Goal: Find contact information: Find contact information

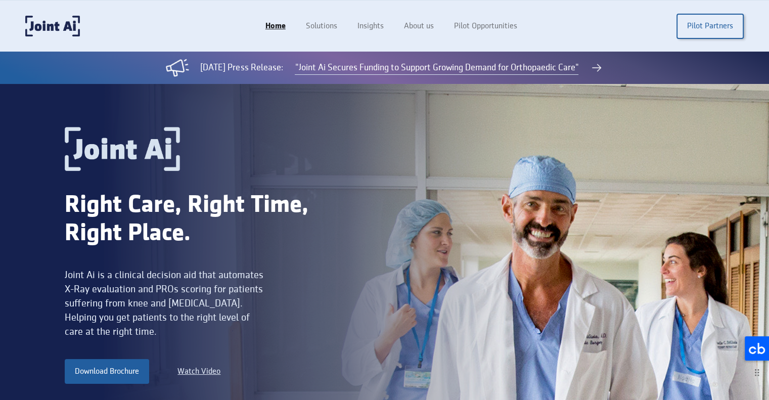
click at [756, 348] on icon at bounding box center [757, 348] width 24 height 24
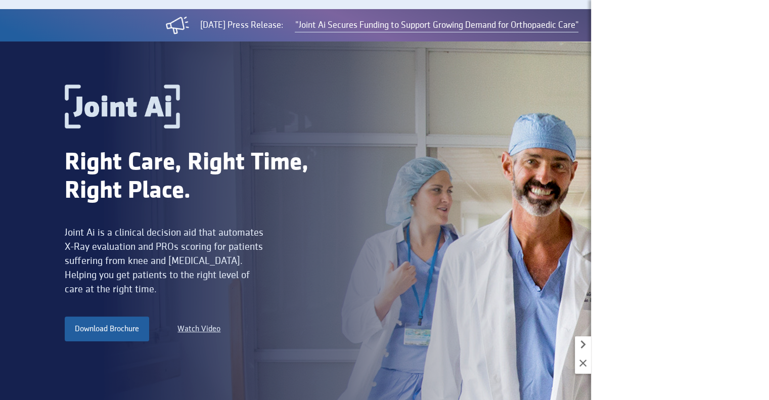
scroll to position [101, 0]
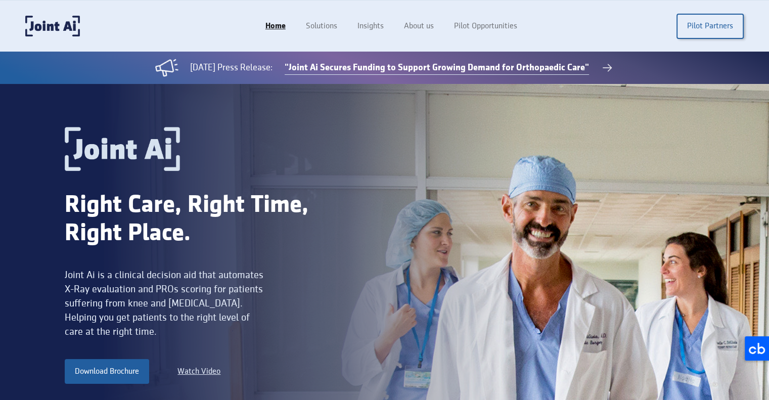
click at [483, 72] on link ""Joint Ai Secures Funding to Support Growing Demand for Orthopaedic Care"" at bounding box center [437, 68] width 304 height 14
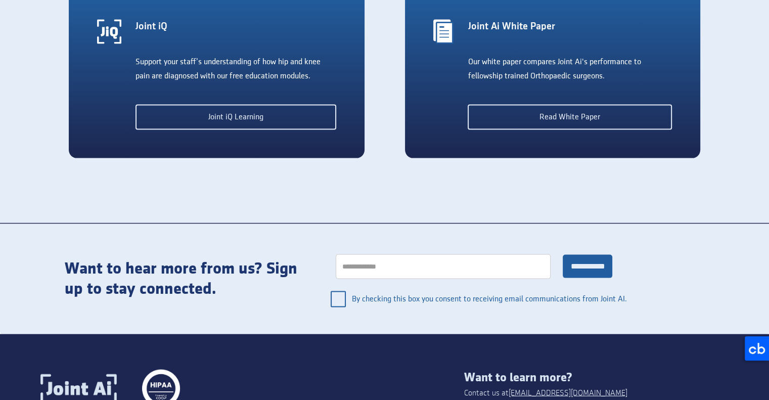
scroll to position [2167, 0]
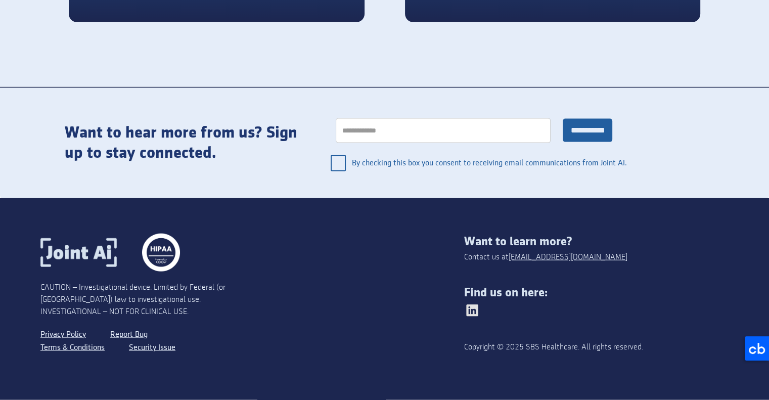
click at [480, 317] on img at bounding box center [472, 310] width 16 height 16
drag, startPoint x: 596, startPoint y: 260, endPoint x: 521, endPoint y: 256, distance: 74.9
click at [521, 256] on div "Want to learn more? Contact us at info@jointai.co Find us on here: Copyright © …" at bounding box center [596, 299] width 265 height 131
click at [612, 257] on div "Want to learn more? Contact us at info@jointai.co Find us on here: Copyright © …" at bounding box center [596, 299] width 265 height 131
copy div "Contact us at info@jointa"
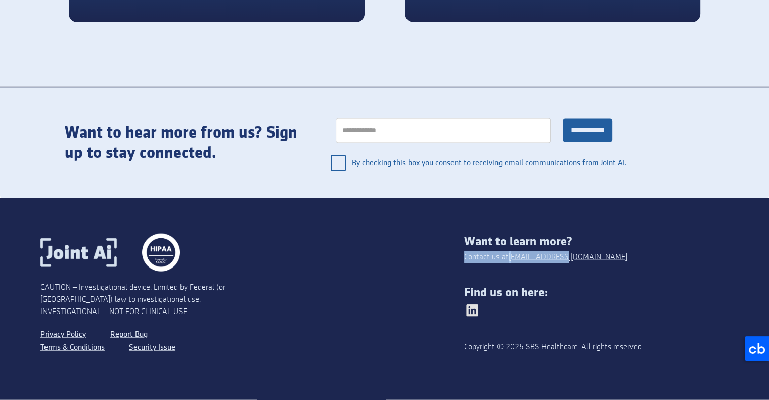
copy div "Contact us at info@jointai.c"
copy div "Contact us at"
drag, startPoint x: 606, startPoint y: 258, endPoint x: 744, endPoint y: 202, distance: 149.0
click at [568, 260] on div "Want to learn more? Contact us at info@jointai.co Find us on here: Copyright © …" at bounding box center [596, 299] width 265 height 131
